Goal: Information Seeking & Learning: Learn about a topic

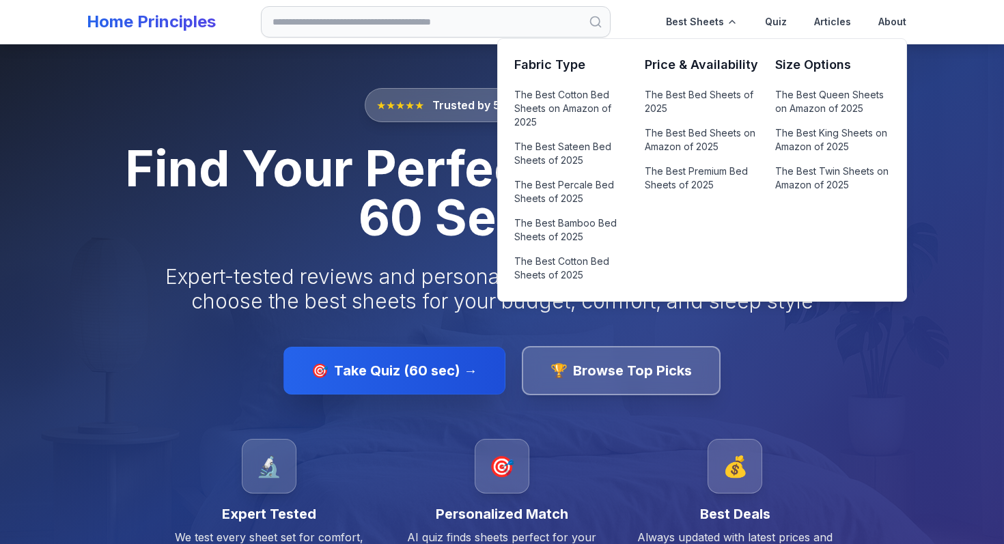
click at [552, 60] on h3 "Fabric Type" at bounding box center [571, 64] width 114 height 19
click at [552, 150] on link "The Best Sateen Bed Sheets of 2025" at bounding box center [571, 153] width 114 height 33
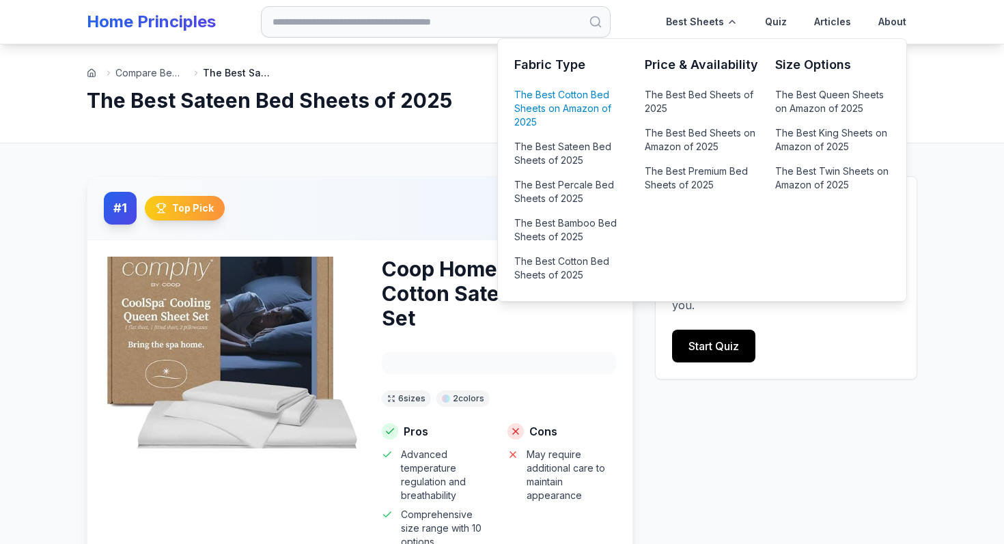
click at [556, 96] on link "The Best Cotton Bed Sheets on Amazon of 2025" at bounding box center [571, 108] width 114 height 46
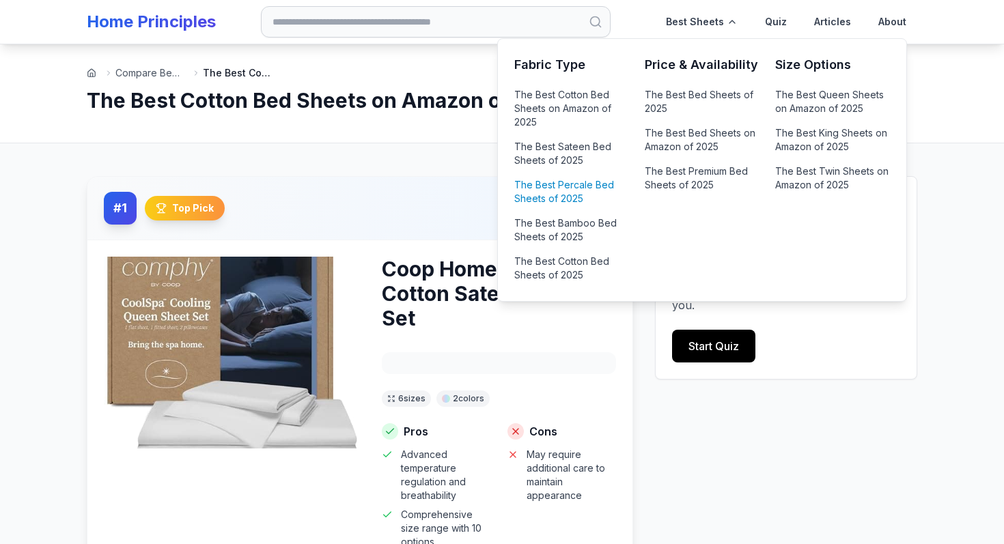
click at [553, 189] on link "The Best Percale Bed Sheets of 2025" at bounding box center [571, 192] width 114 height 33
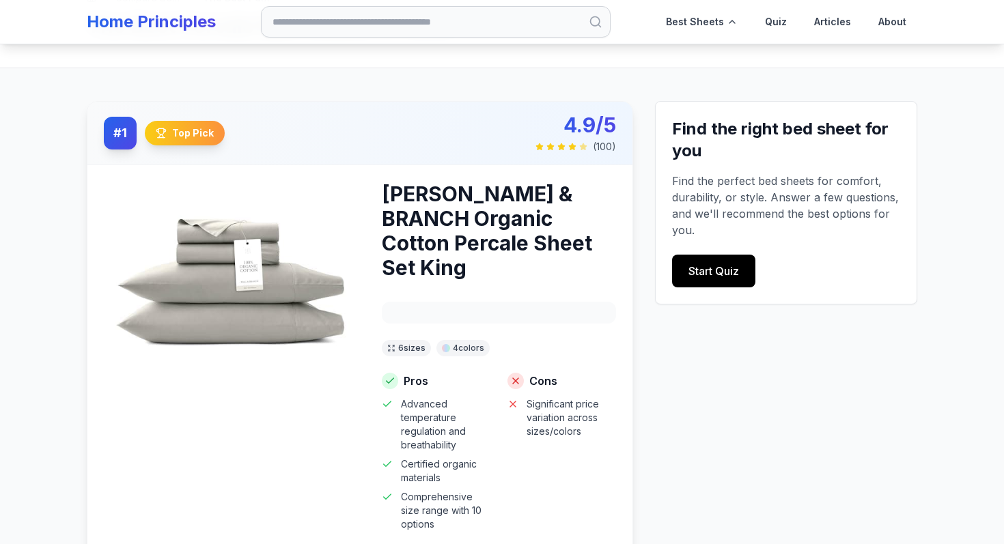
scroll to position [113, 0]
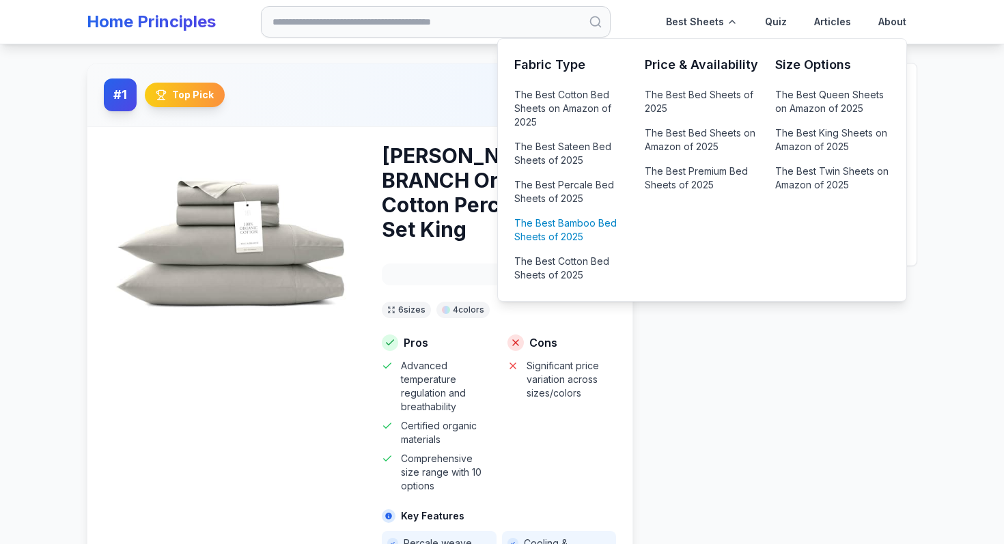
click at [566, 232] on link "The Best Bamboo Bed Sheets of 2025" at bounding box center [571, 230] width 114 height 33
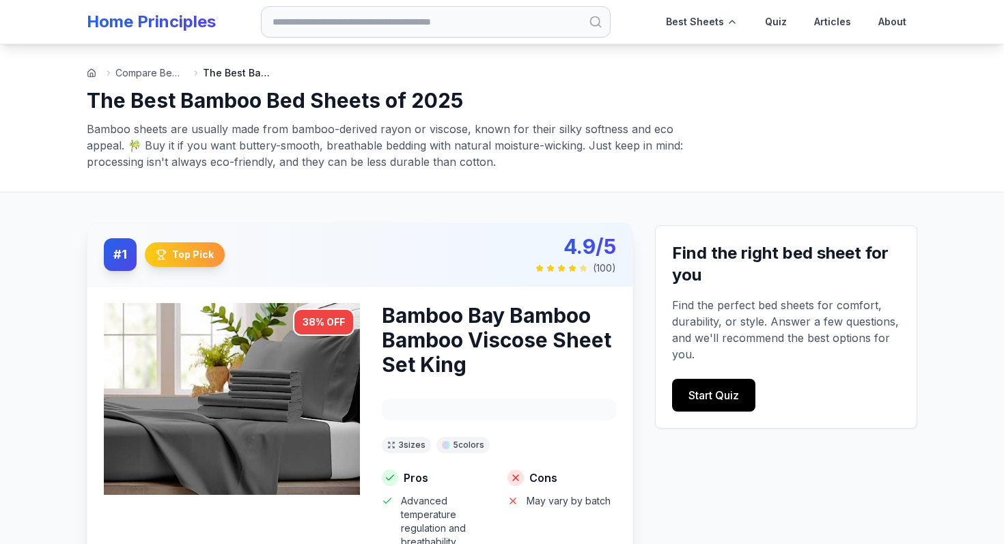
scroll to position [49, 0]
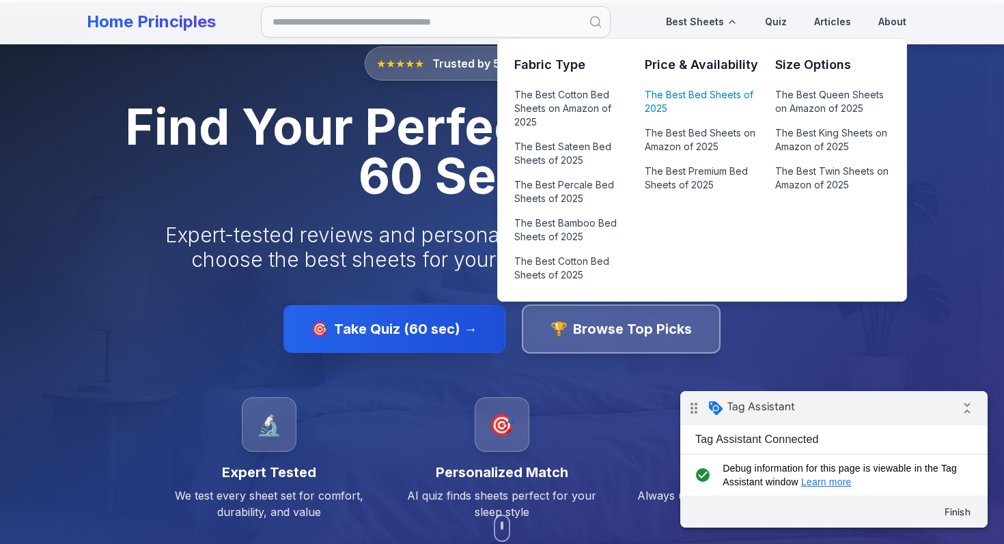
click at [708, 89] on link "The Best Bed Sheets of 2025" at bounding box center [702, 101] width 114 height 33
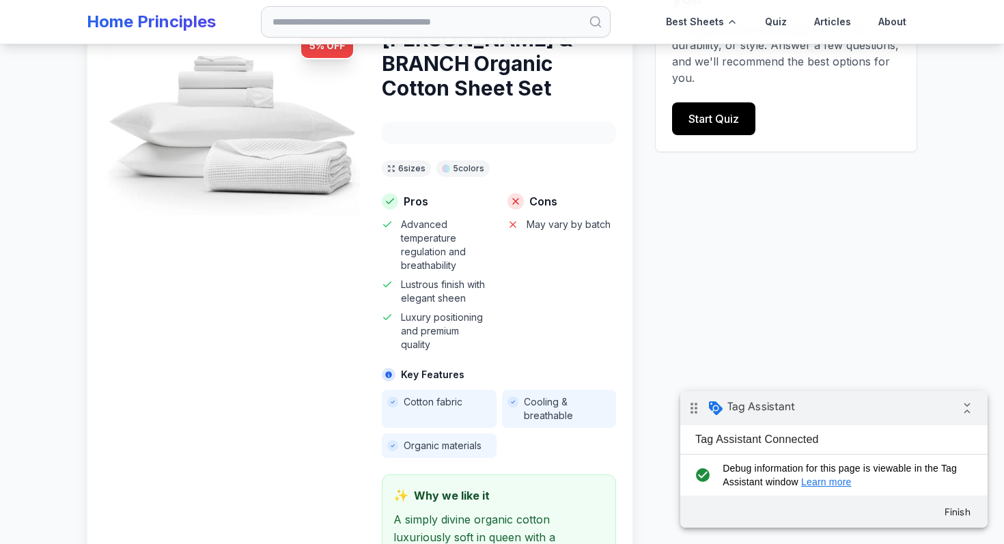
scroll to position [237, 0]
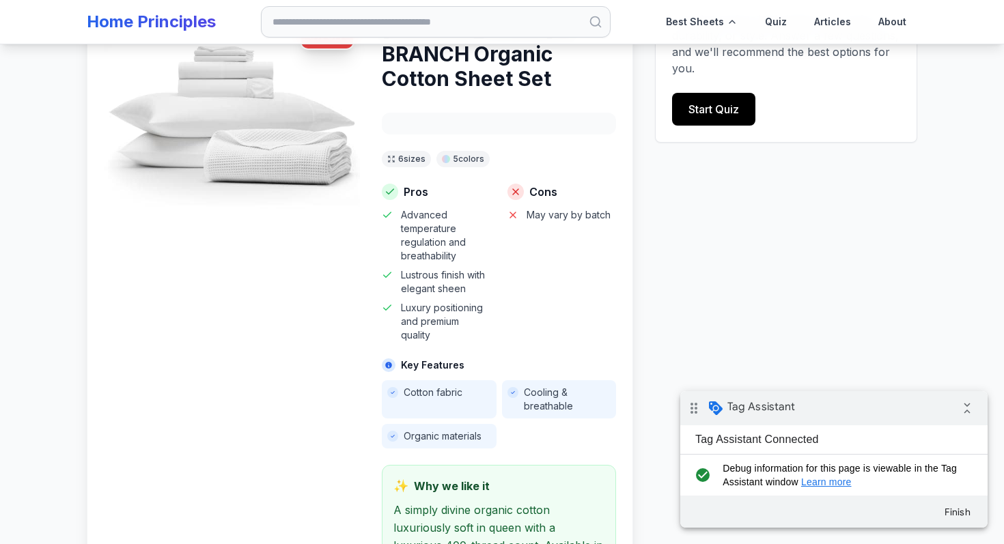
click at [325, 251] on div "5 % OFF" at bounding box center [232, 361] width 256 height 689
